Goal: Task Accomplishment & Management: Manage account settings

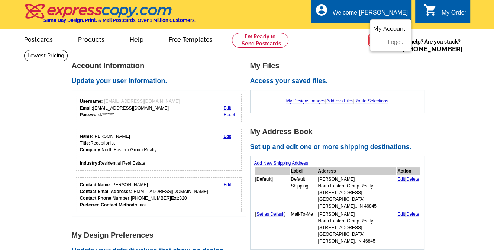
click at [387, 30] on link "My Account" at bounding box center [389, 28] width 32 height 7
click at [226, 108] on link "Edit" at bounding box center [227, 107] width 8 height 5
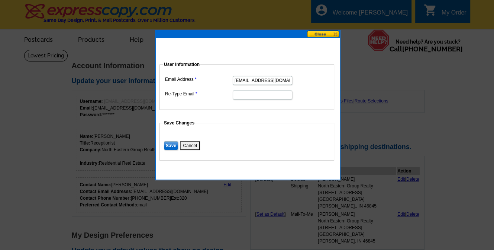
click at [327, 32] on button at bounding box center [323, 33] width 33 height 7
